Goal: Information Seeking & Learning: Learn about a topic

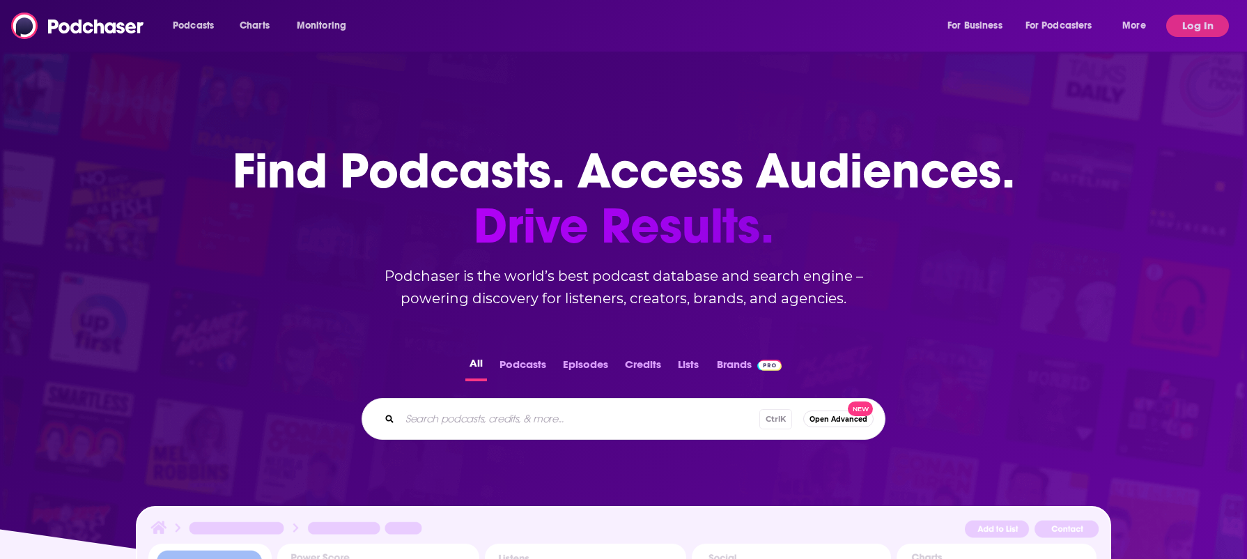
click at [493, 451] on div "All Podcasts Episodes Credits Lists Brands Ctrl K Open Advanced New" at bounding box center [623, 396] width 1202 height 130
click at [489, 421] on input "Search podcasts, credits, & more..." at bounding box center [579, 418] width 359 height 22
type input "girls show"
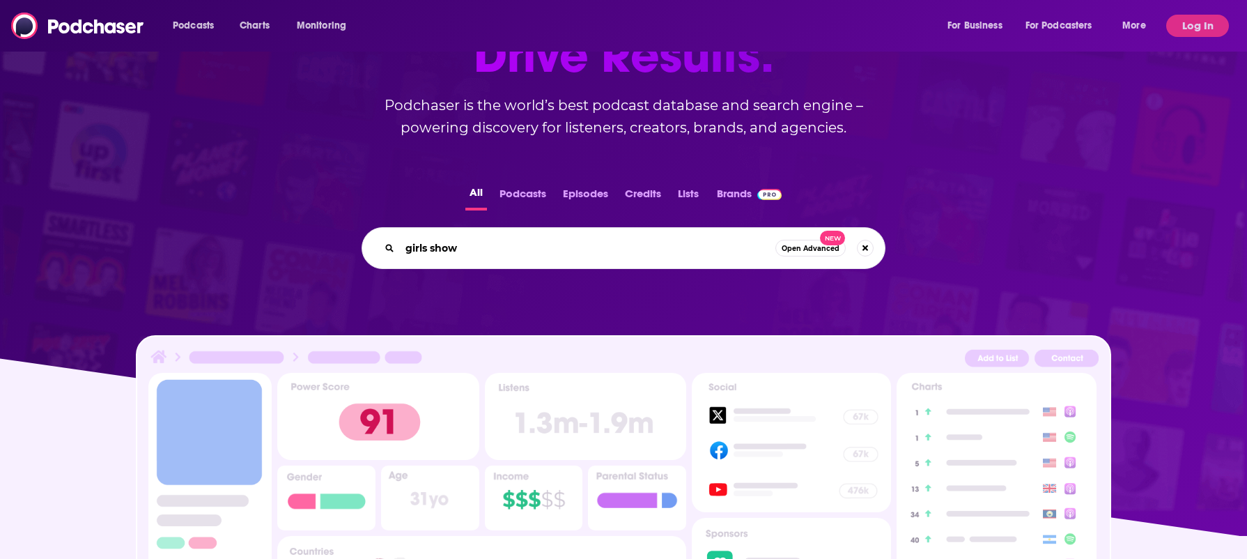
scroll to position [174, 0]
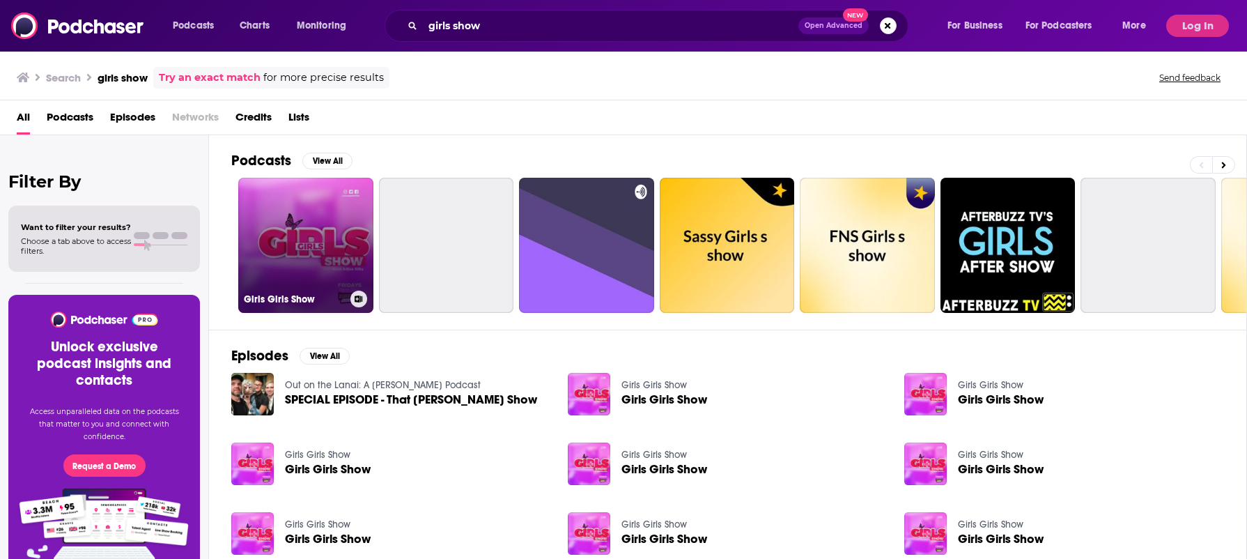
click at [281, 205] on link "Girls Girls Show" at bounding box center [305, 245] width 135 height 135
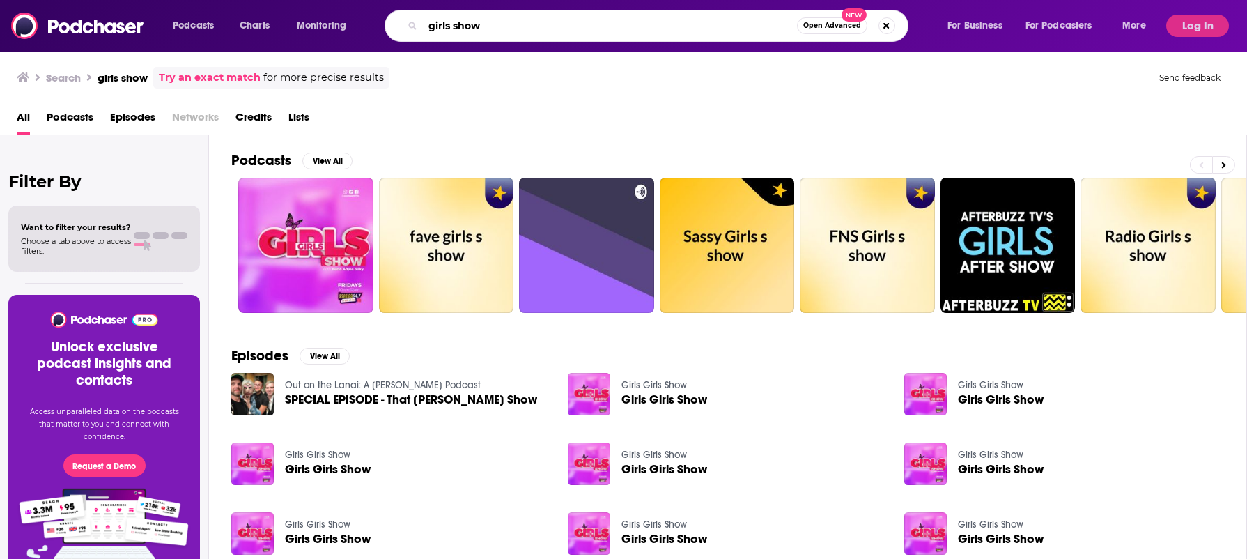
drag, startPoint x: 510, startPoint y: 15, endPoint x: 453, endPoint y: 25, distance: 57.2
click at [453, 25] on input "girls show" at bounding box center [610, 26] width 374 height 22
type input "girls rewatch"
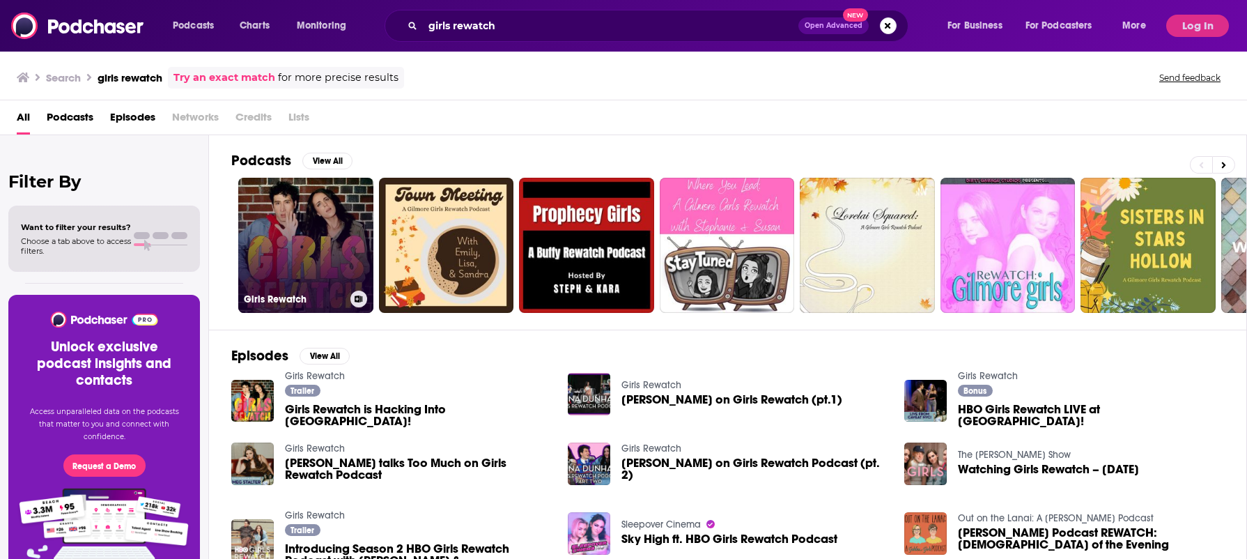
click at [328, 185] on link "Girls Rewatch" at bounding box center [305, 245] width 135 height 135
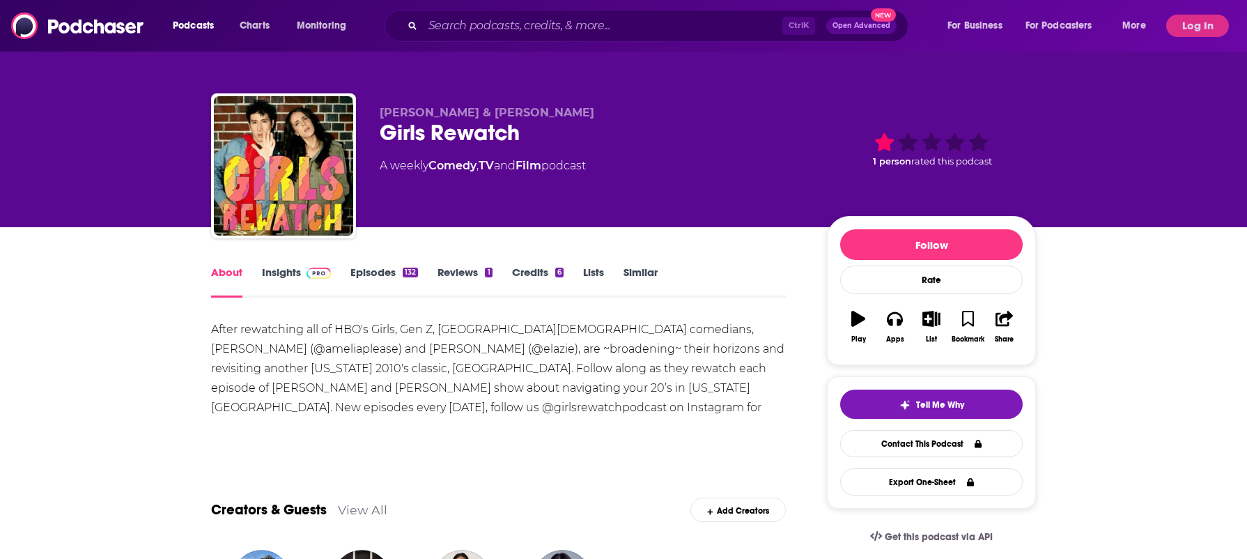
click at [320, 274] on img at bounding box center [318, 272] width 24 height 11
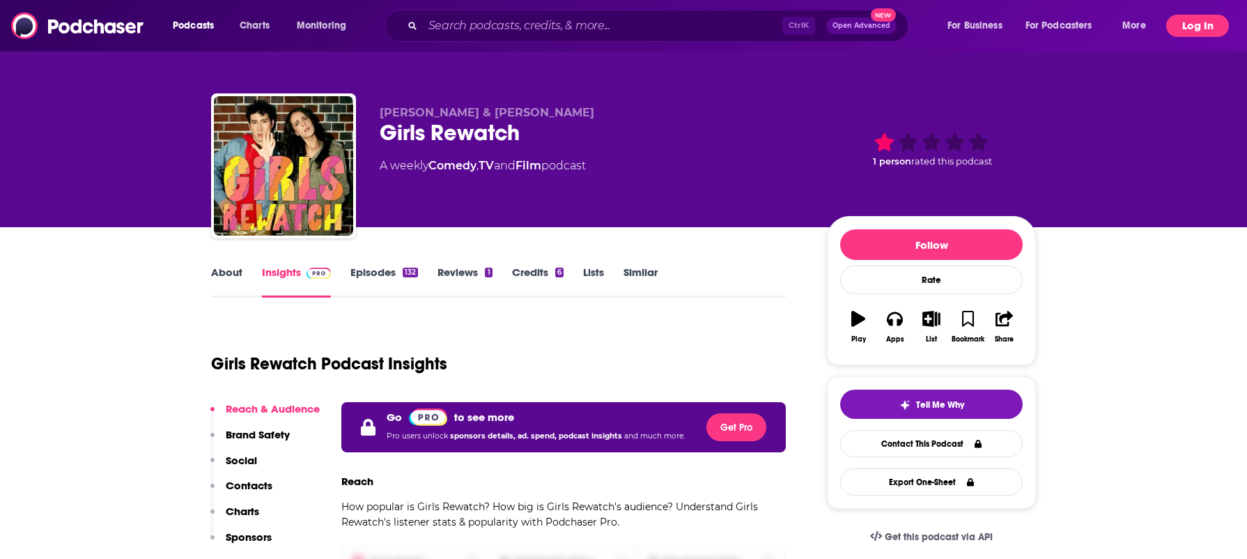
click at [1226, 24] on button "Log In" at bounding box center [1197, 26] width 63 height 22
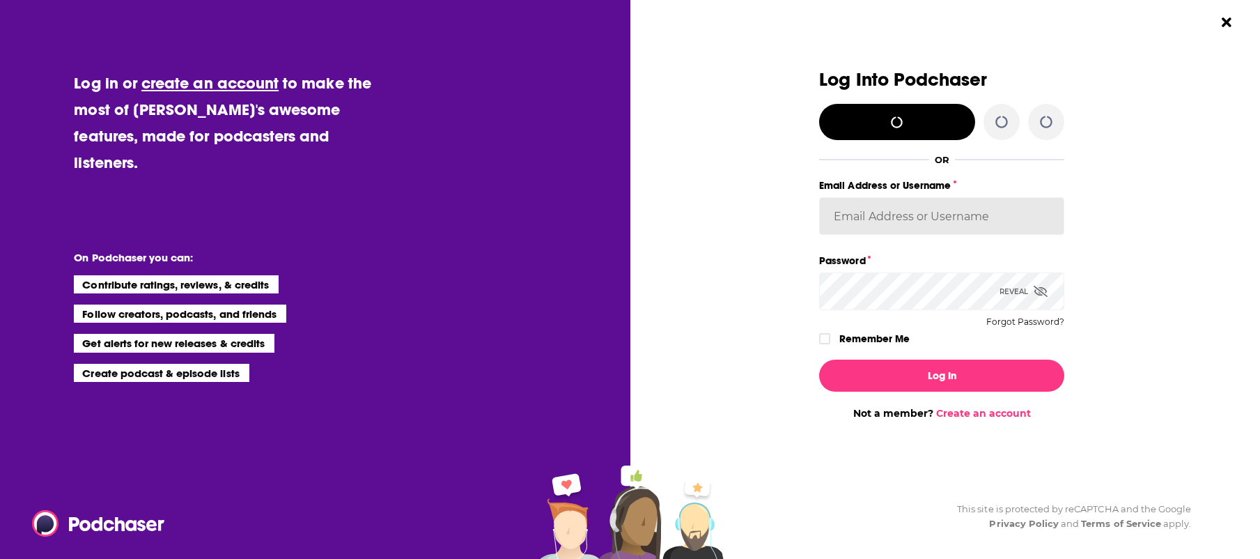
type input "SimonElement"
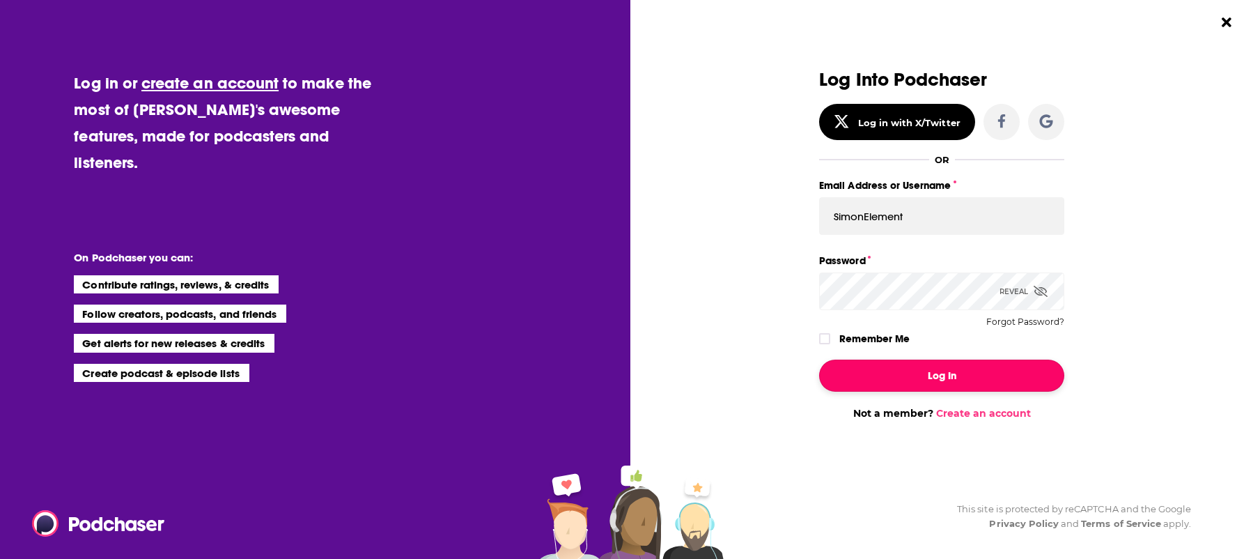
click at [938, 377] on button "Log In" at bounding box center [941, 375] width 245 height 32
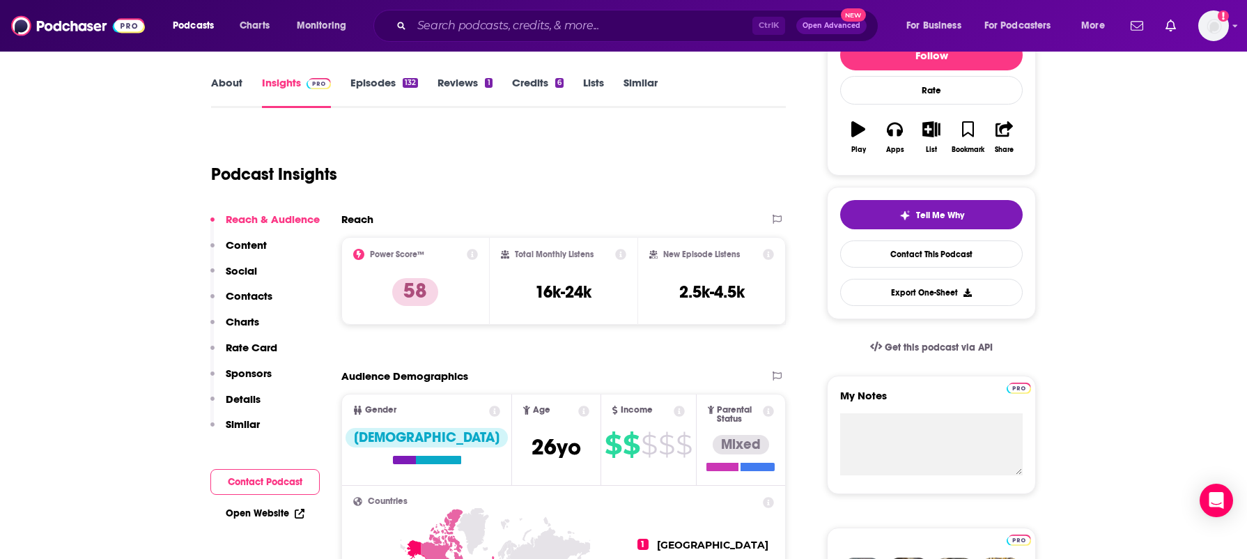
scroll to position [210, 0]
